Goal: Information Seeking & Learning: Learn about a topic

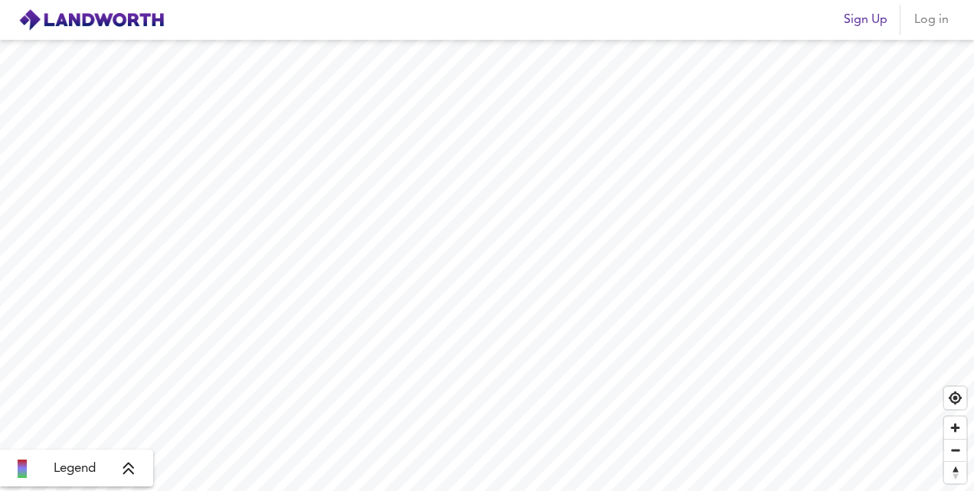
click at [779, 38] on div "Sign Up Log in Legend" at bounding box center [487, 245] width 974 height 491
click at [131, 475] on icon at bounding box center [129, 468] width 14 height 15
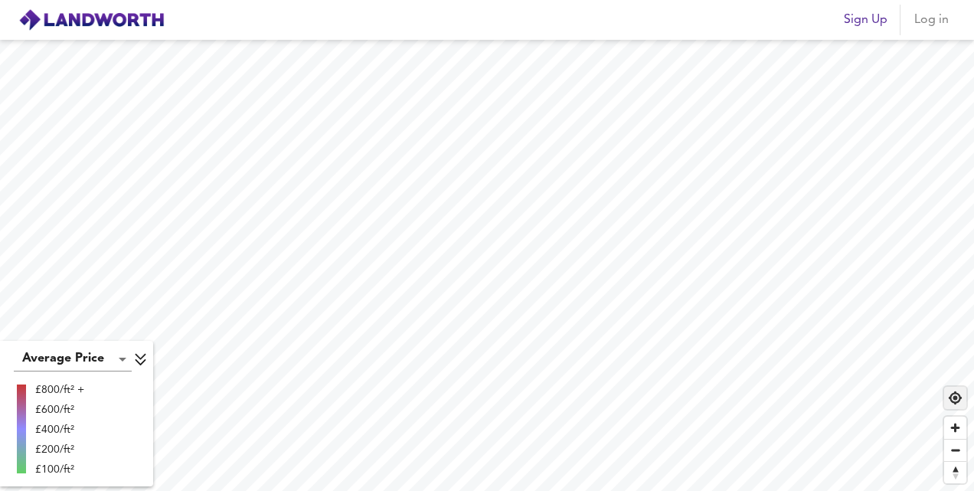
click at [951, 400] on span "Find my location" at bounding box center [955, 398] width 22 height 22
click at [145, 360] on icon at bounding box center [140, 360] width 11 height 12
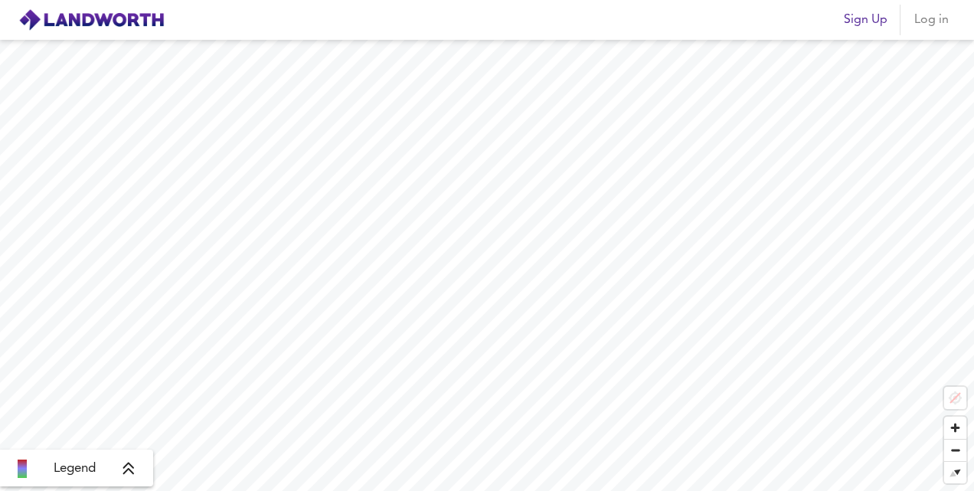
click at [126, 475] on icon at bounding box center [129, 468] width 14 height 15
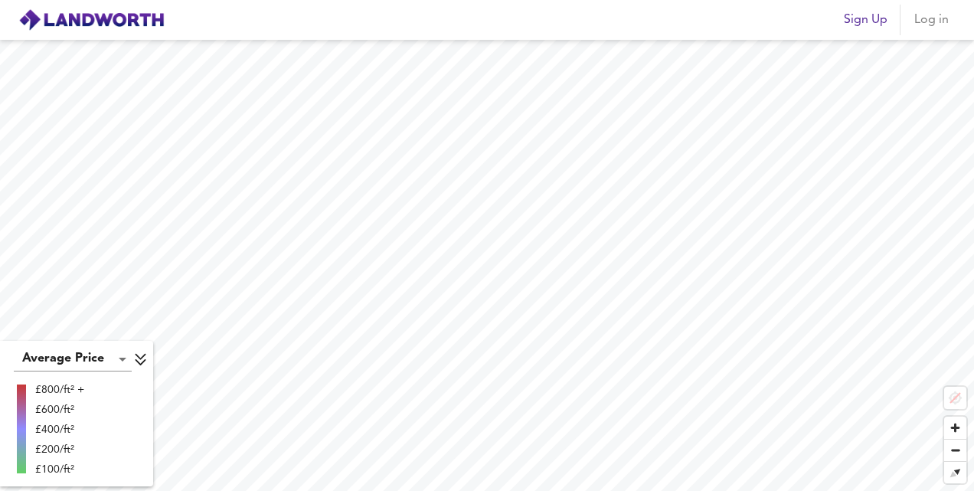
click at [120, 364] on body "Sign Up Log in Average Price landworth £800/ft² + £600/ft² £400/ft² £200/ft² £1…" at bounding box center [487, 245] width 974 height 491
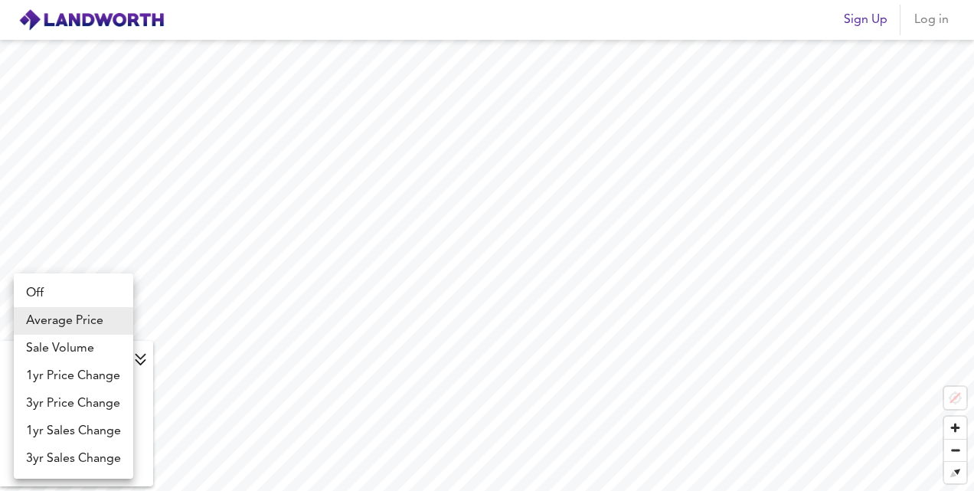
click at [193, 411] on div at bounding box center [487, 245] width 974 height 491
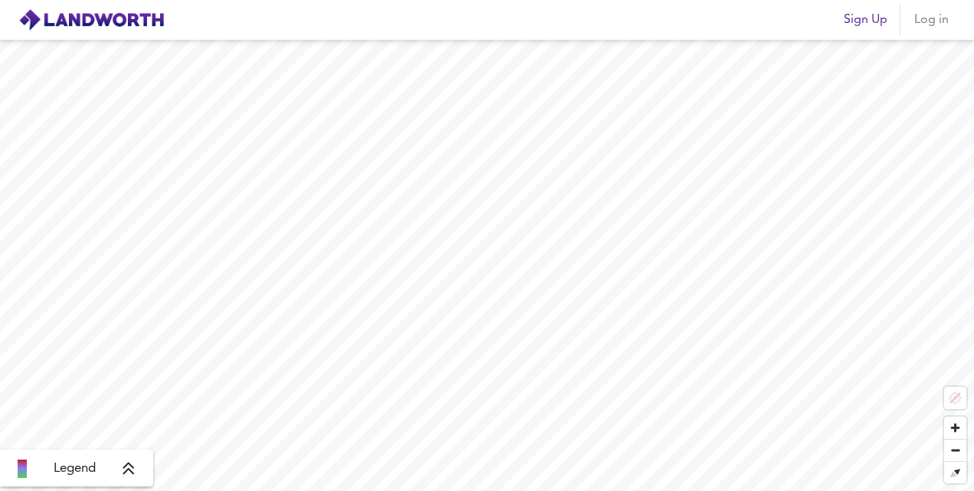
click at [133, 477] on div "Legend" at bounding box center [77, 468] width 144 height 18
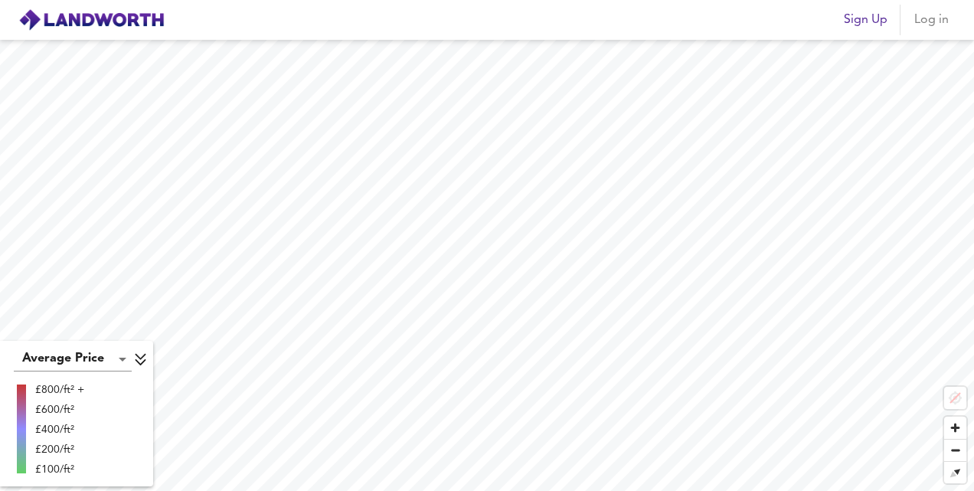
click at [40, 422] on div "£400/ft²" at bounding box center [59, 429] width 49 height 15
click at [55, 444] on div "£200/ft²" at bounding box center [59, 449] width 49 height 15
click at [55, 445] on div "£200/ft²" at bounding box center [59, 449] width 49 height 15
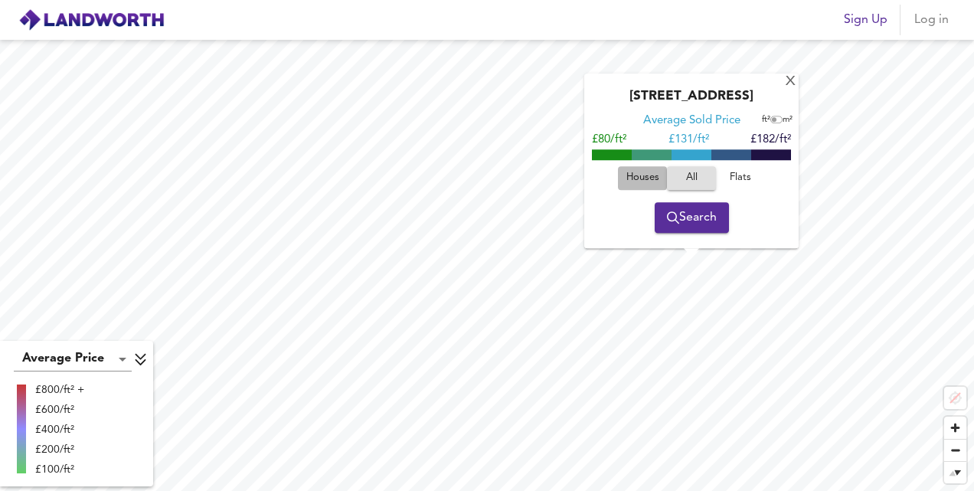
click at [635, 173] on span "Houses" at bounding box center [641, 178] width 41 height 18
click at [732, 171] on span "Flats" at bounding box center [739, 178] width 41 height 18
click at [644, 176] on span "Houses" at bounding box center [641, 178] width 41 height 18
click at [776, 119] on input "checkbox" at bounding box center [773, 120] width 23 height 8
checkbox input "true"
